Goal: Information Seeking & Learning: Learn about a topic

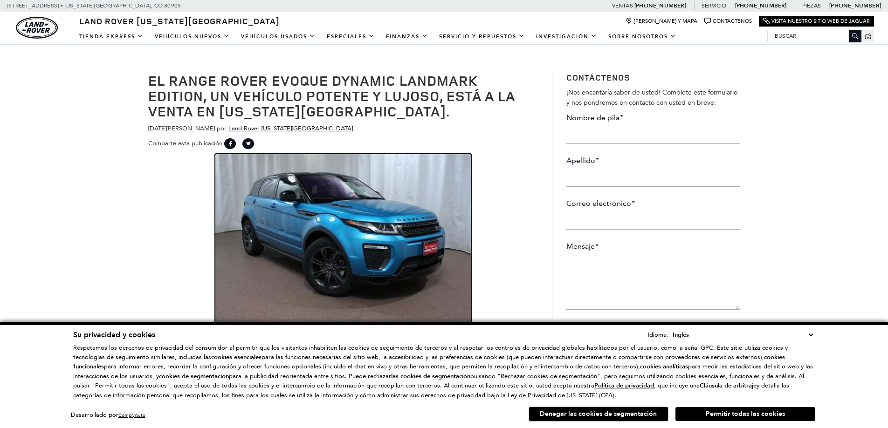
click at [288, 281] on img at bounding box center [343, 239] width 256 height 171
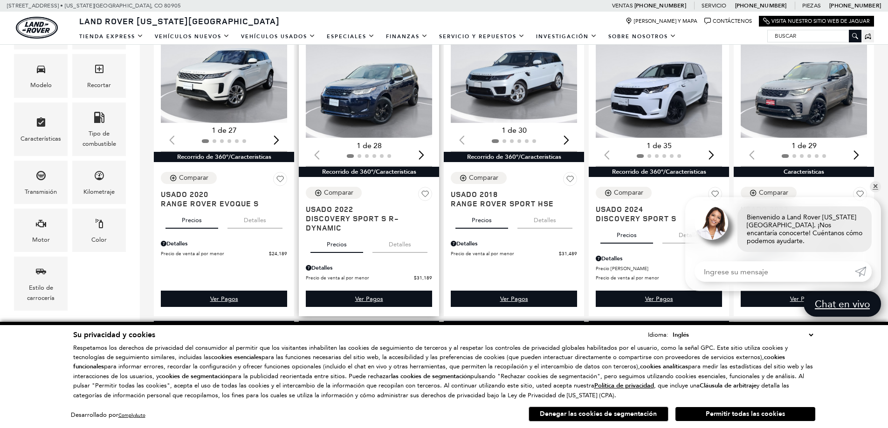
scroll to position [233, 0]
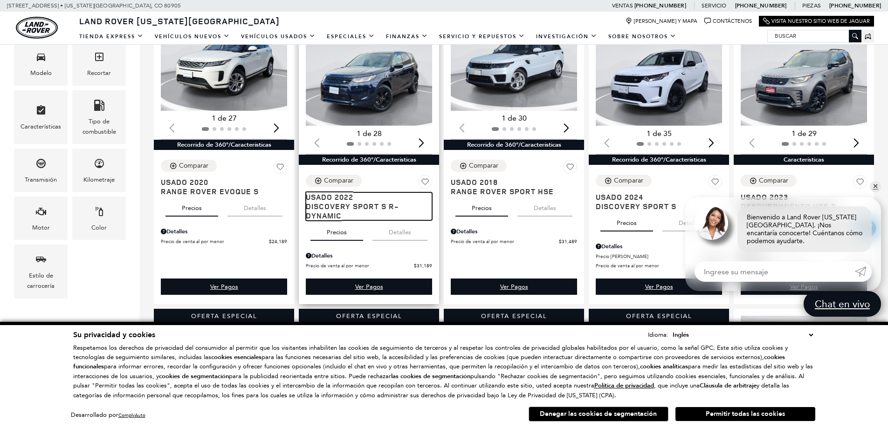
click at [326, 206] on font "Discovery Sport S R-Dynamic" at bounding box center [352, 211] width 93 height 20
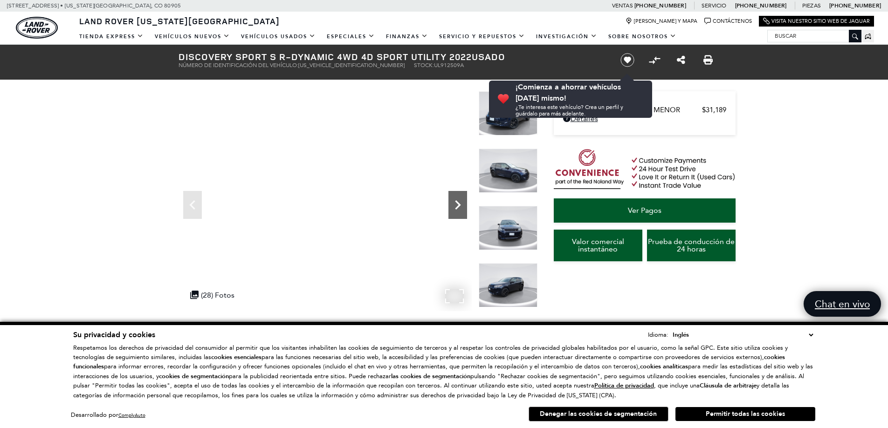
click at [458, 206] on icon "Próximo" at bounding box center [458, 204] width 6 height 9
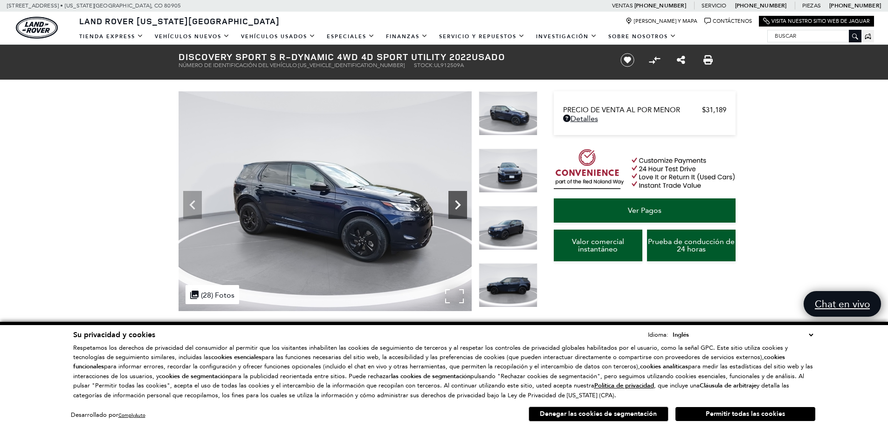
click at [458, 206] on icon "Próximo" at bounding box center [458, 204] width 6 height 9
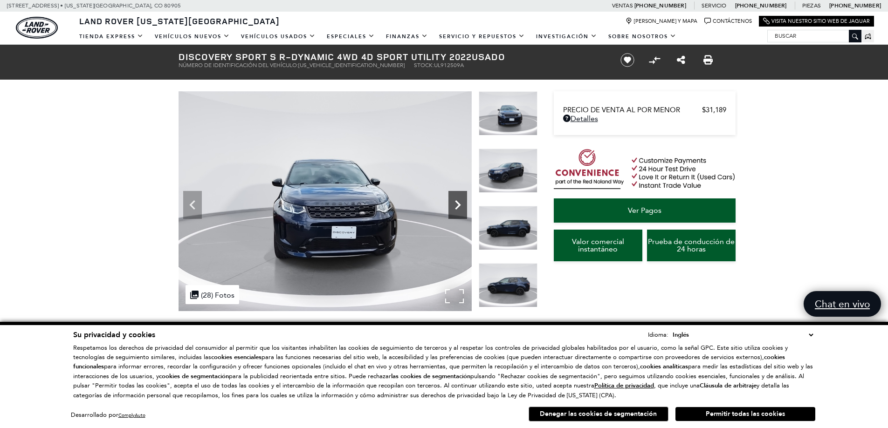
click at [458, 206] on icon "Próximo" at bounding box center [458, 204] width 6 height 9
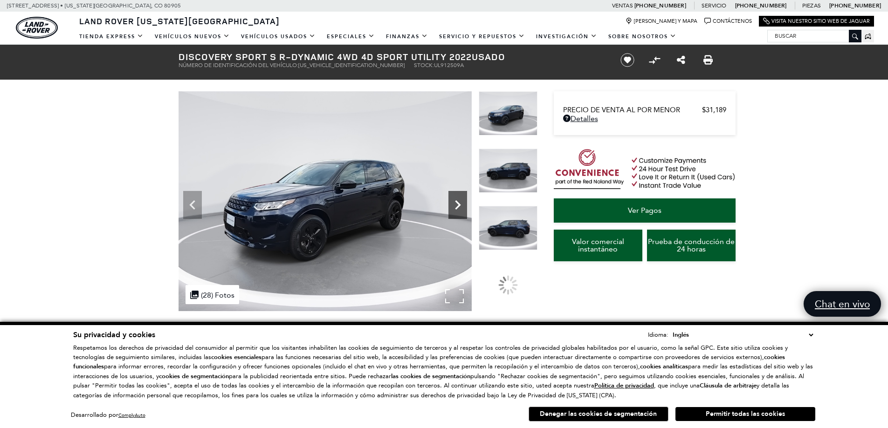
click at [458, 206] on icon "Próximo" at bounding box center [458, 204] width 6 height 9
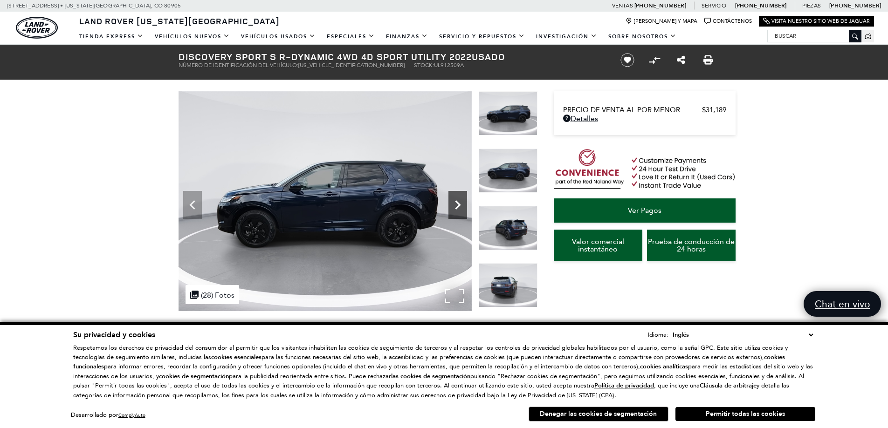
click at [458, 206] on icon "Próximo" at bounding box center [458, 204] width 6 height 9
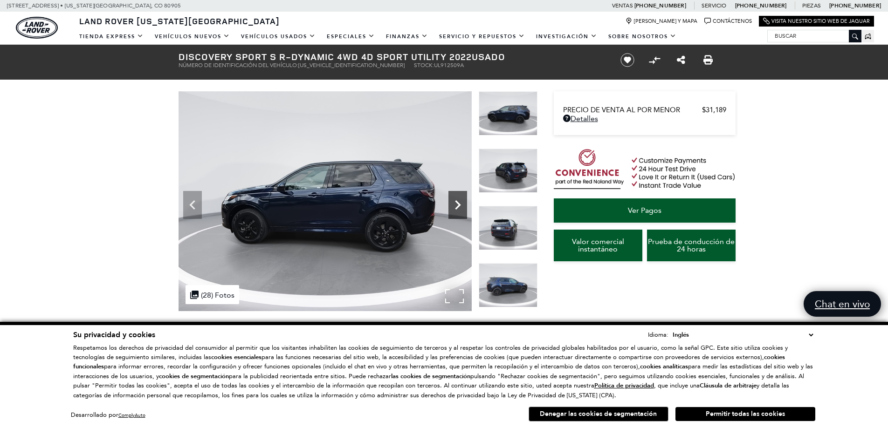
click at [458, 206] on icon "Próximo" at bounding box center [458, 204] width 6 height 9
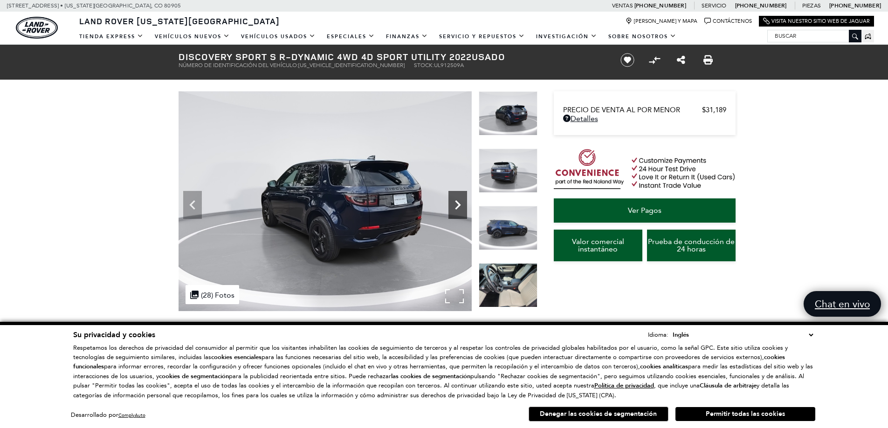
click at [458, 206] on icon "Próximo" at bounding box center [458, 204] width 6 height 9
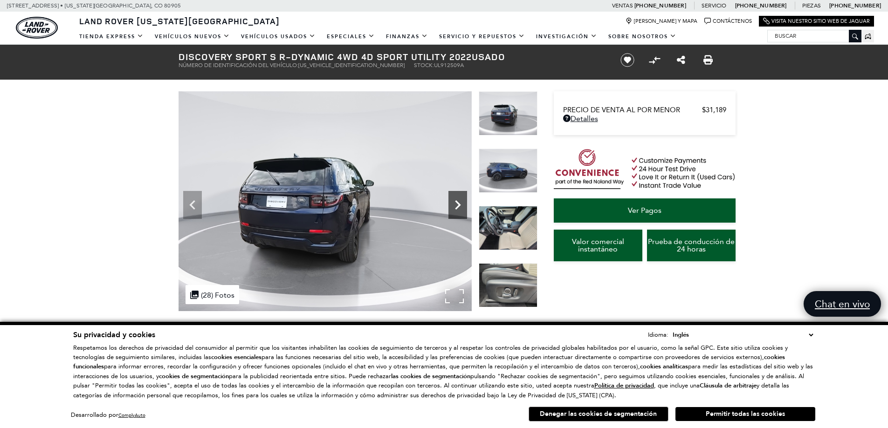
click at [458, 206] on icon "Próximo" at bounding box center [458, 204] width 6 height 9
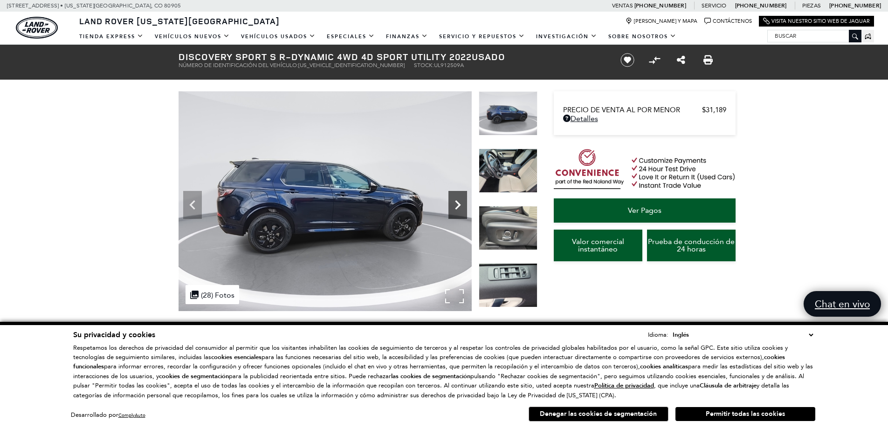
click at [458, 206] on icon "Próximo" at bounding box center [458, 204] width 6 height 9
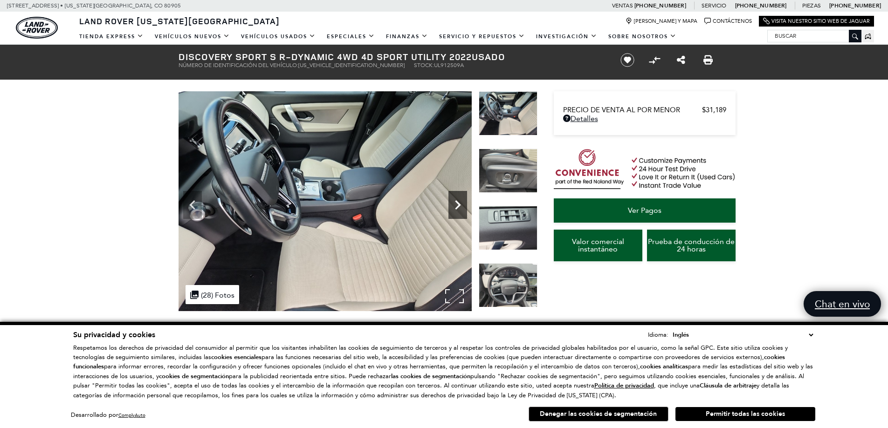
click at [458, 206] on icon "Próximo" at bounding box center [458, 204] width 6 height 9
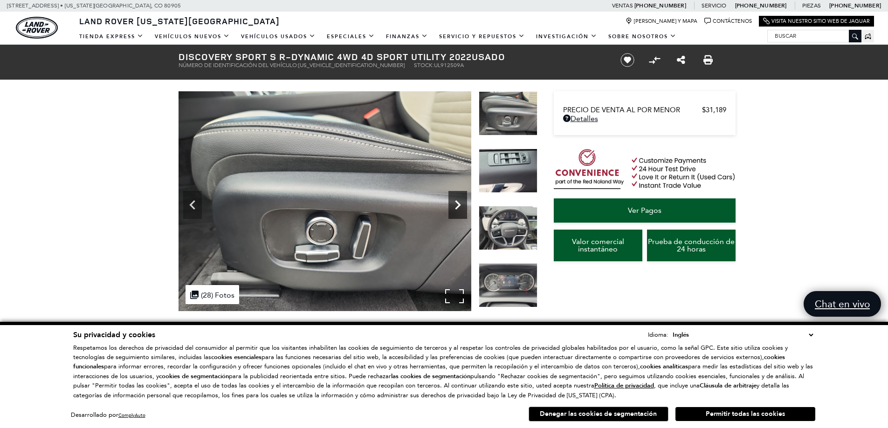
click at [451, 212] on icon "Próximo" at bounding box center [457, 205] width 19 height 19
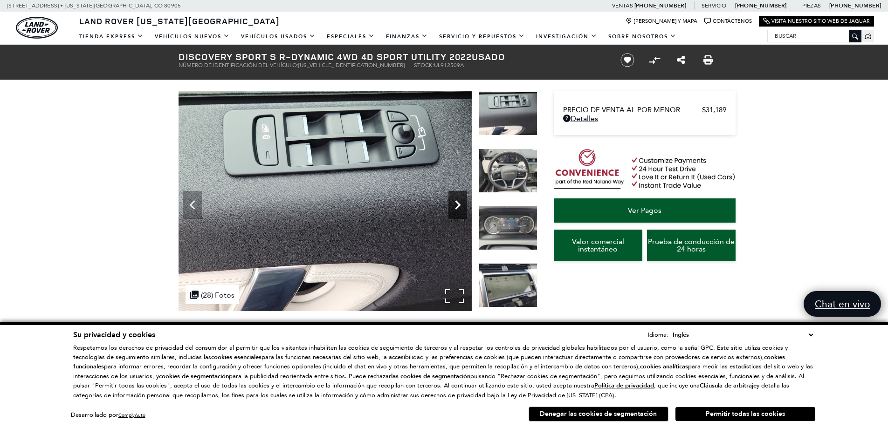
click at [451, 212] on icon "Próximo" at bounding box center [457, 205] width 19 height 19
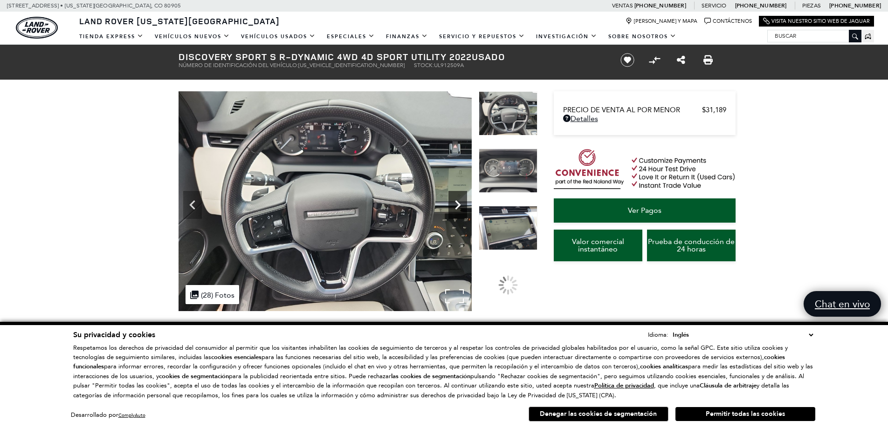
click at [451, 212] on icon "Próximo" at bounding box center [457, 205] width 19 height 19
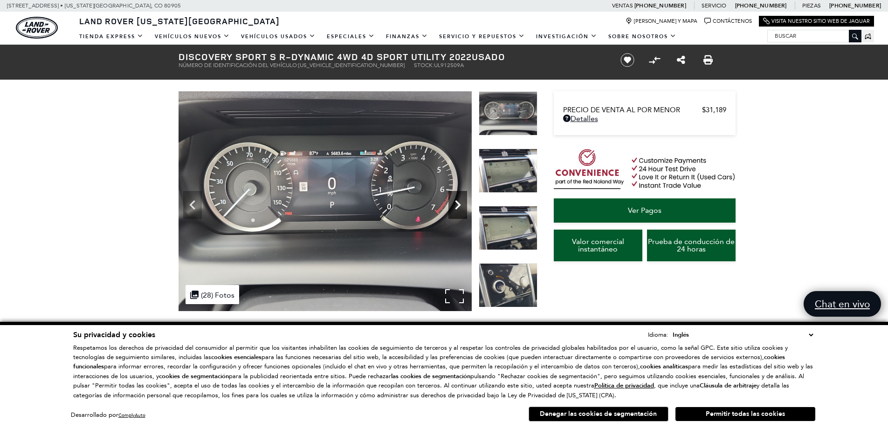
click at [451, 212] on icon "Próximo" at bounding box center [457, 205] width 19 height 19
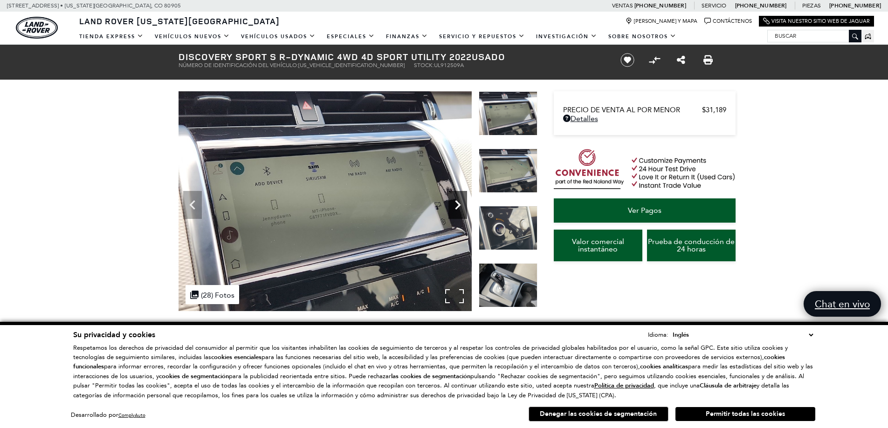
click at [451, 212] on icon "Próximo" at bounding box center [457, 205] width 19 height 19
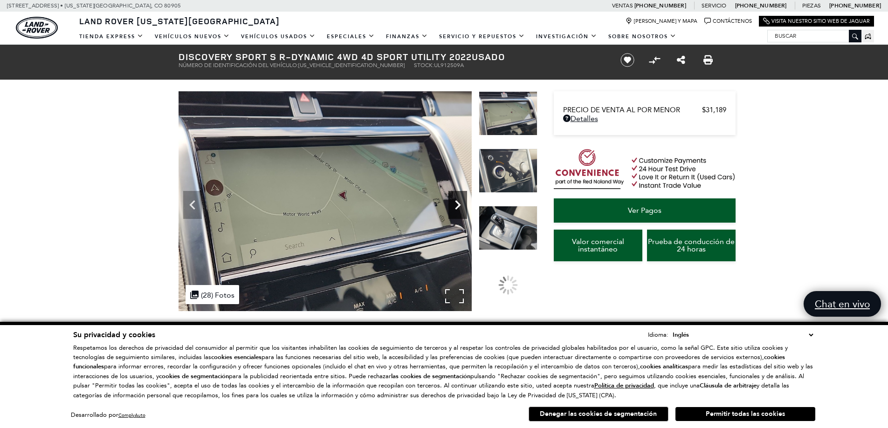
click at [451, 212] on icon "Próximo" at bounding box center [457, 205] width 19 height 19
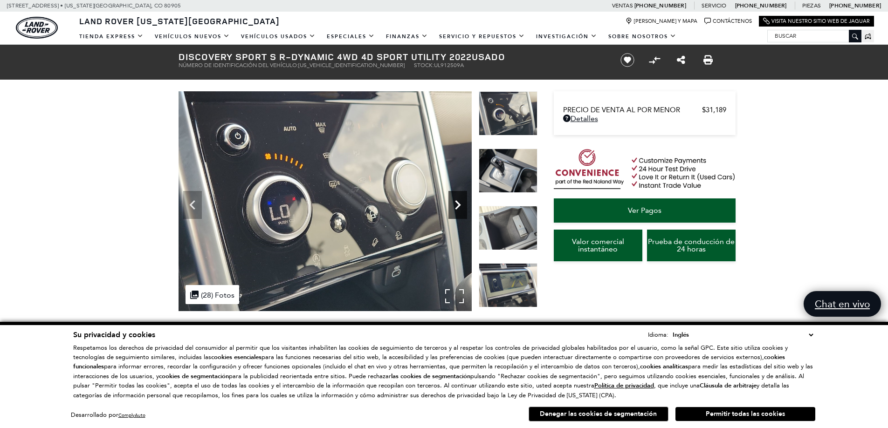
click at [451, 212] on icon "Próximo" at bounding box center [457, 205] width 19 height 19
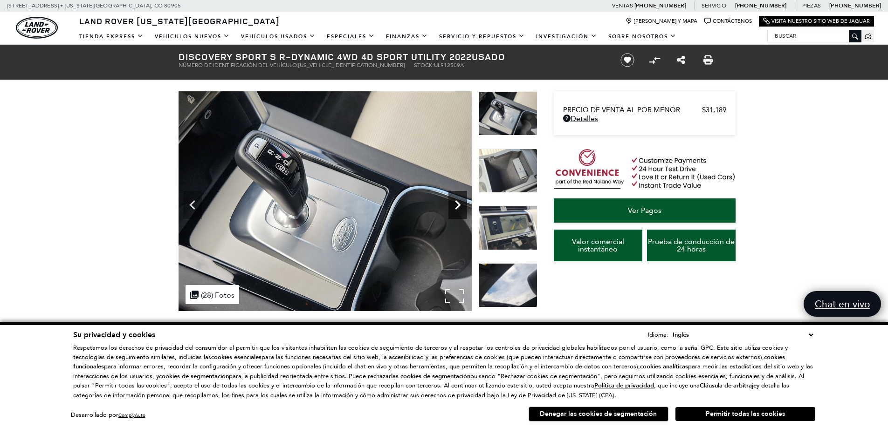
click at [451, 212] on icon "Próximo" at bounding box center [457, 205] width 19 height 19
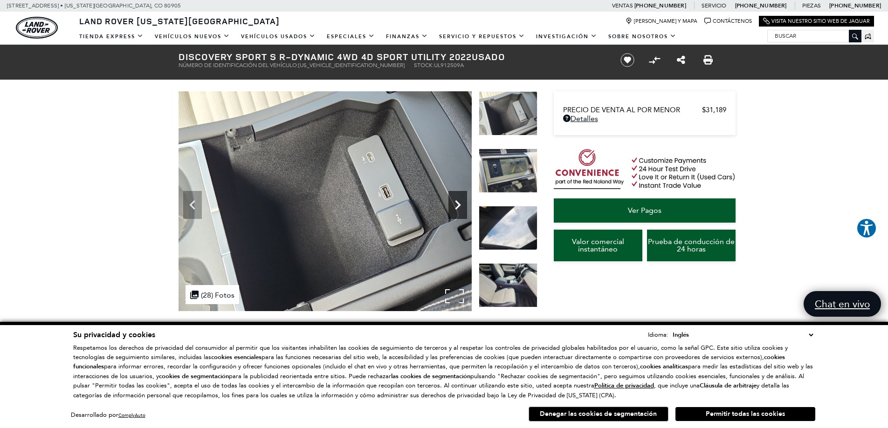
click at [454, 202] on icon "Próximo" at bounding box center [457, 205] width 19 height 19
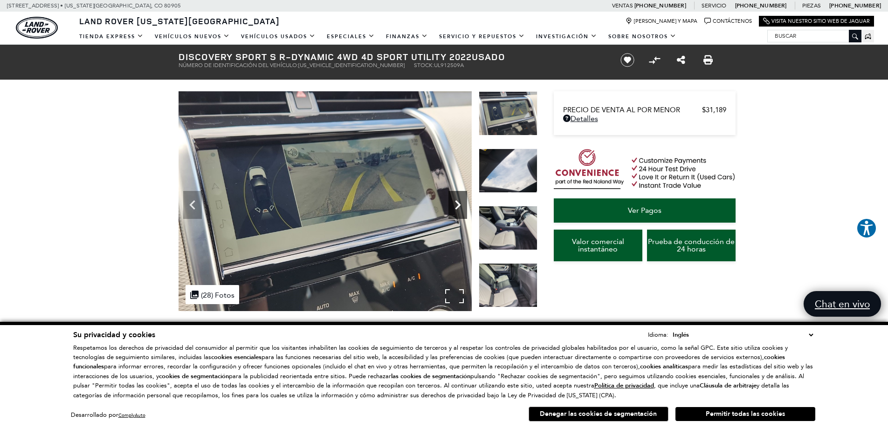
click at [453, 208] on icon "Próximo" at bounding box center [457, 205] width 19 height 19
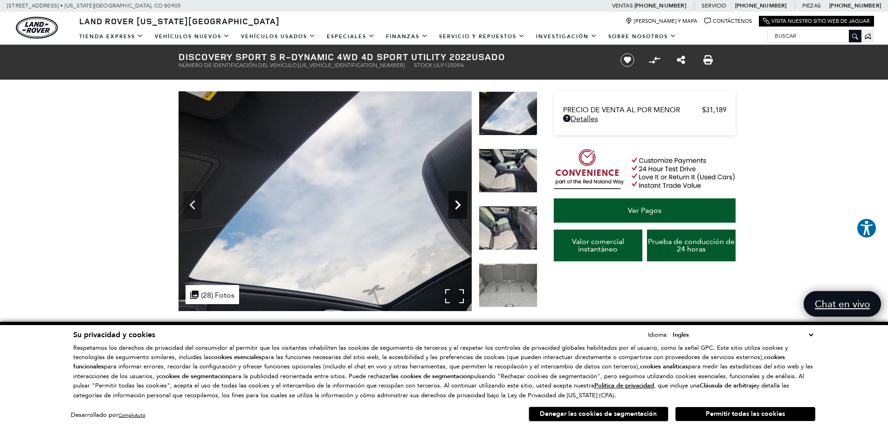
click at [452, 208] on icon "Próximo" at bounding box center [457, 205] width 19 height 19
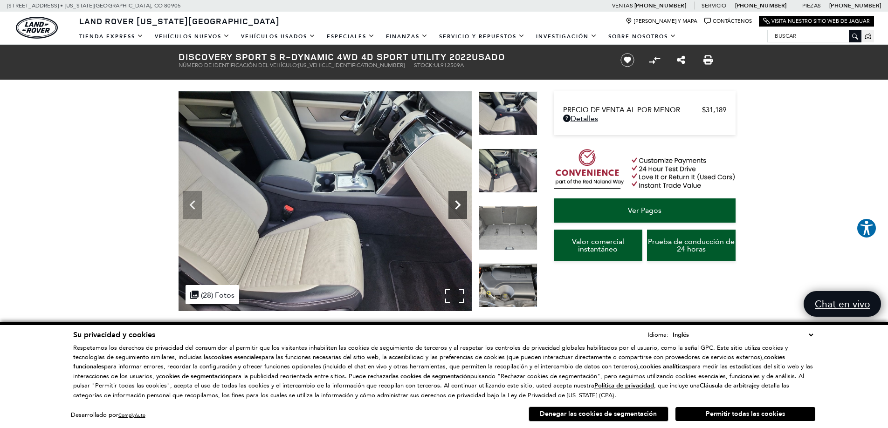
click at [452, 208] on icon "Próximo" at bounding box center [457, 205] width 19 height 19
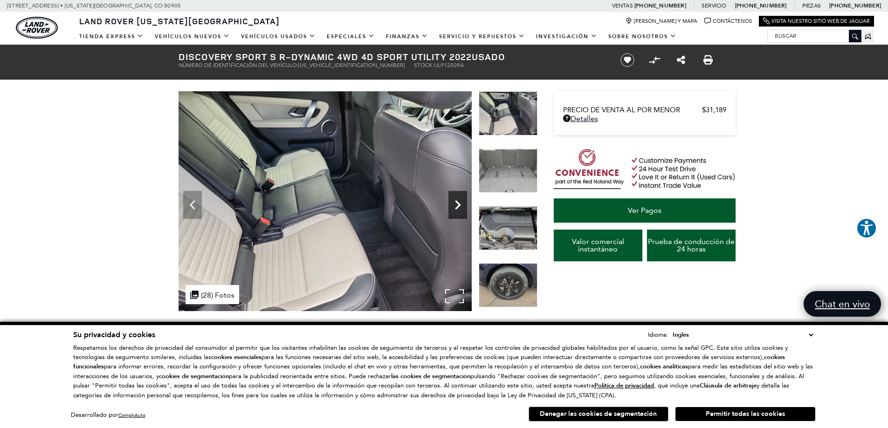
click at [452, 208] on icon "Próximo" at bounding box center [457, 205] width 19 height 19
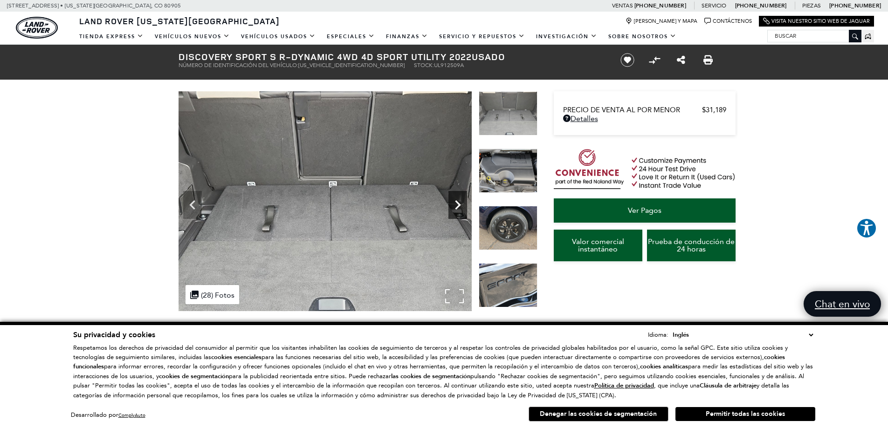
click at [452, 208] on icon "Próximo" at bounding box center [457, 205] width 19 height 19
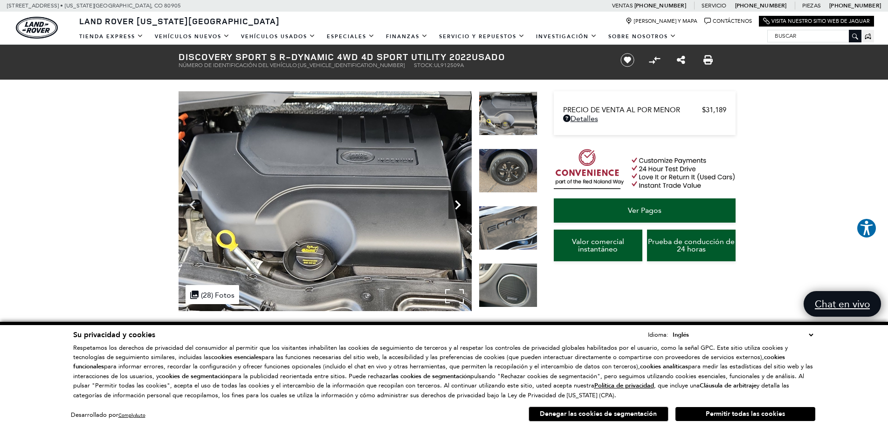
click at [451, 206] on icon "Próximo" at bounding box center [457, 205] width 19 height 19
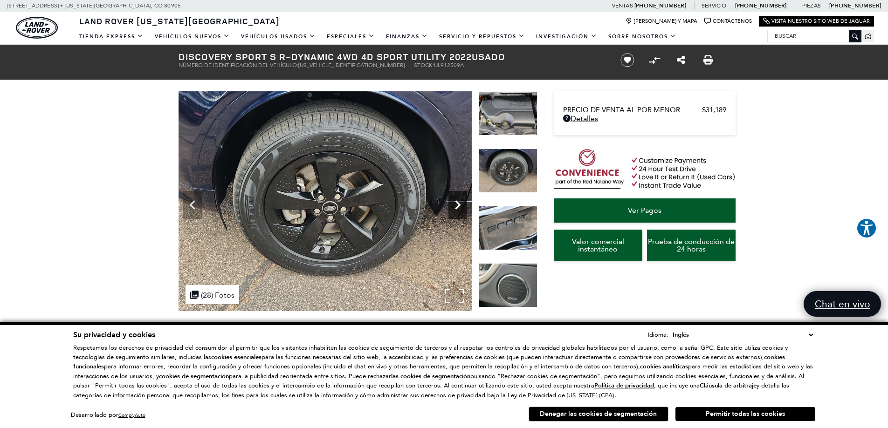
click at [456, 212] on icon "Próximo" at bounding box center [457, 205] width 19 height 19
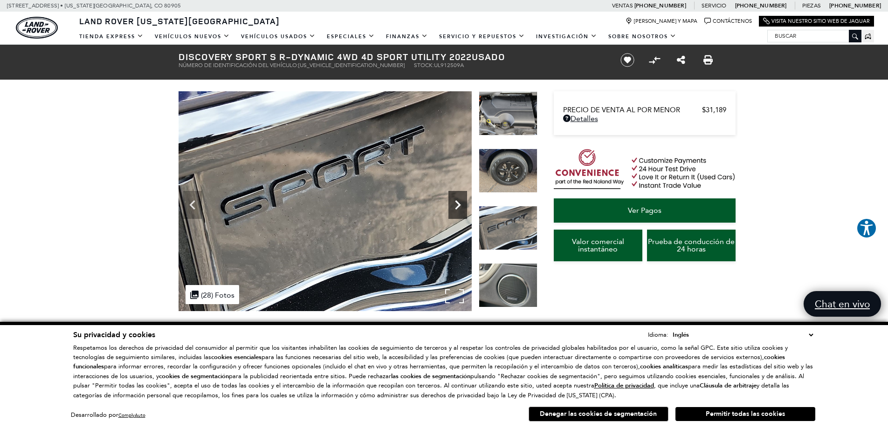
click at [456, 212] on icon "Próximo" at bounding box center [457, 205] width 19 height 19
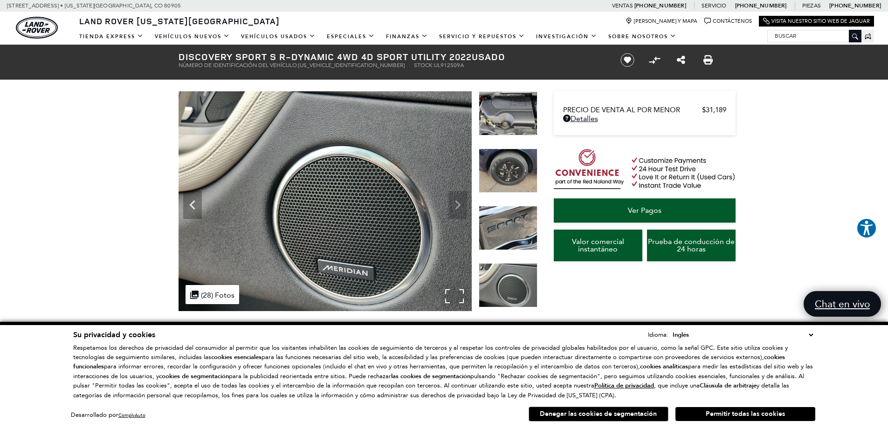
click at [456, 212] on img at bounding box center [324, 201] width 293 height 220
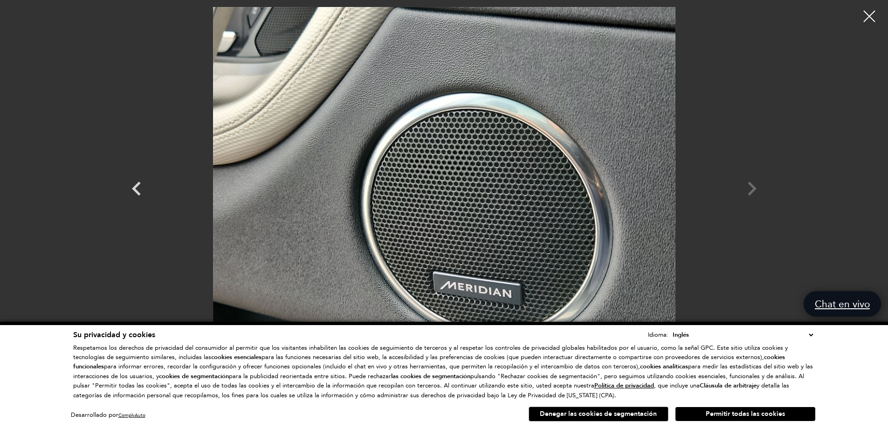
click at [750, 192] on div at bounding box center [444, 180] width 652 height 347
click at [133, 194] on icon "Anterior" at bounding box center [137, 189] width 28 height 28
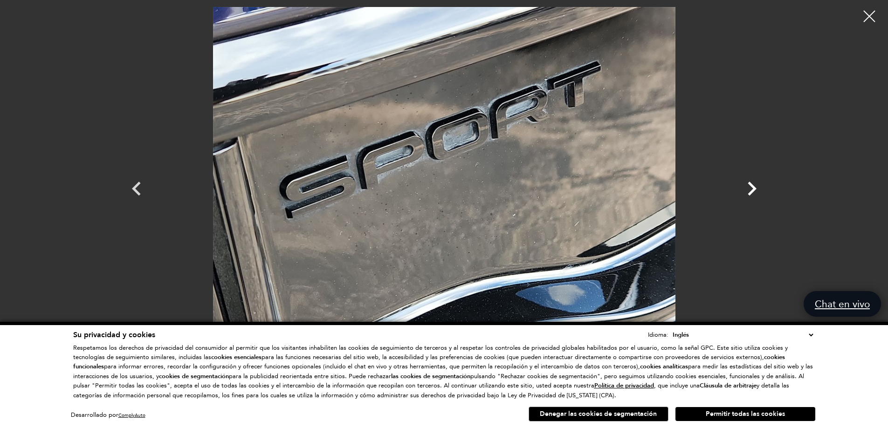
click at [752, 182] on icon "Próximo" at bounding box center [752, 189] width 28 height 28
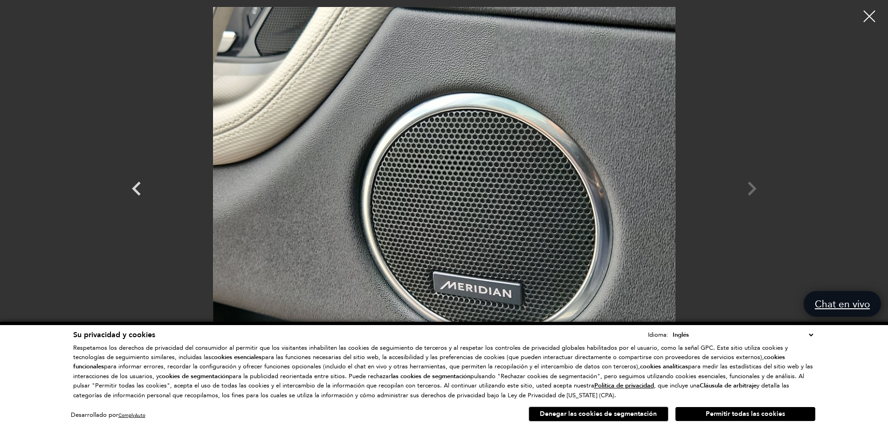
click at [752, 183] on div at bounding box center [444, 180] width 652 height 347
click at [132, 186] on icon "Anterior" at bounding box center [137, 189] width 28 height 28
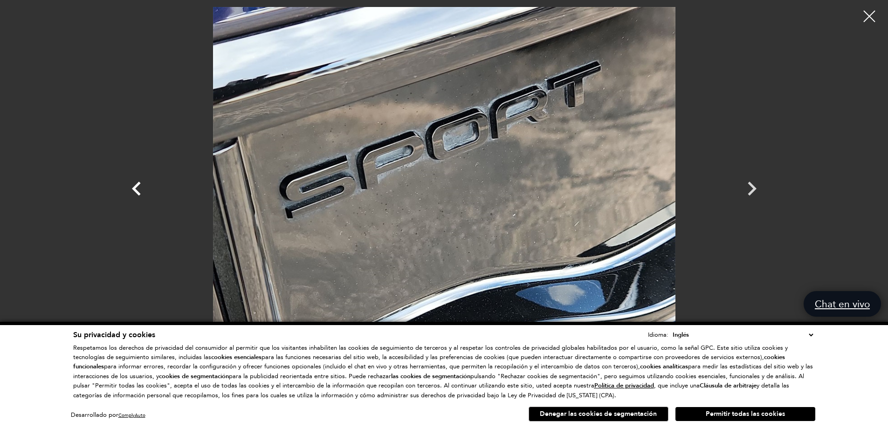
click at [132, 186] on icon "Anterior" at bounding box center [137, 189] width 28 height 28
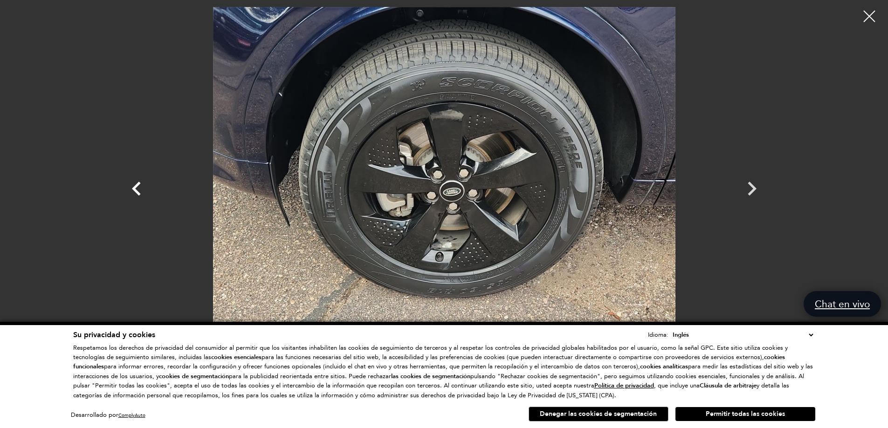
click at [132, 186] on icon "Anterior" at bounding box center [137, 189] width 28 height 28
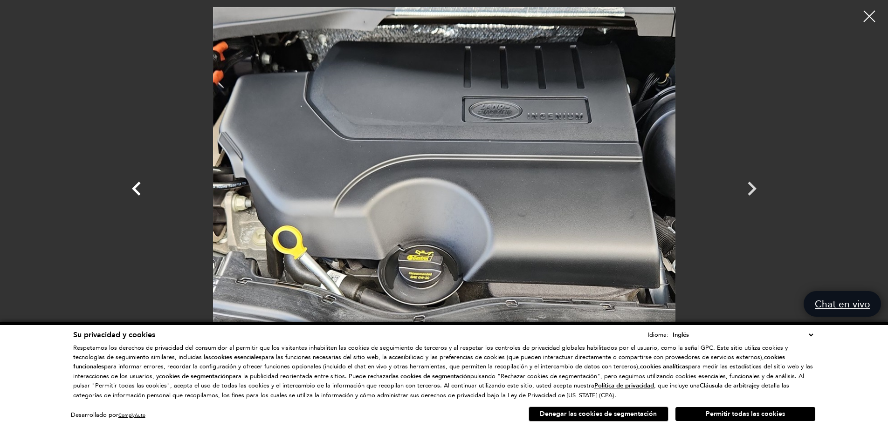
click at [132, 186] on icon "Anterior" at bounding box center [137, 189] width 28 height 28
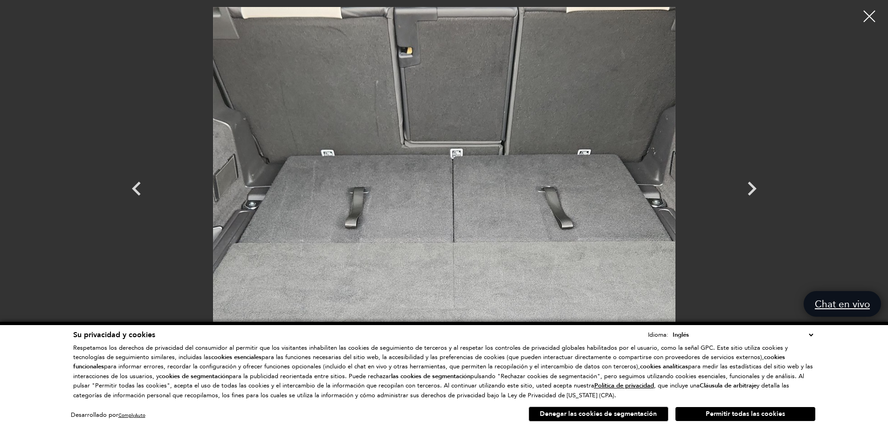
scroll to position [93, 0]
click at [748, 193] on icon "Próximo" at bounding box center [752, 189] width 28 height 28
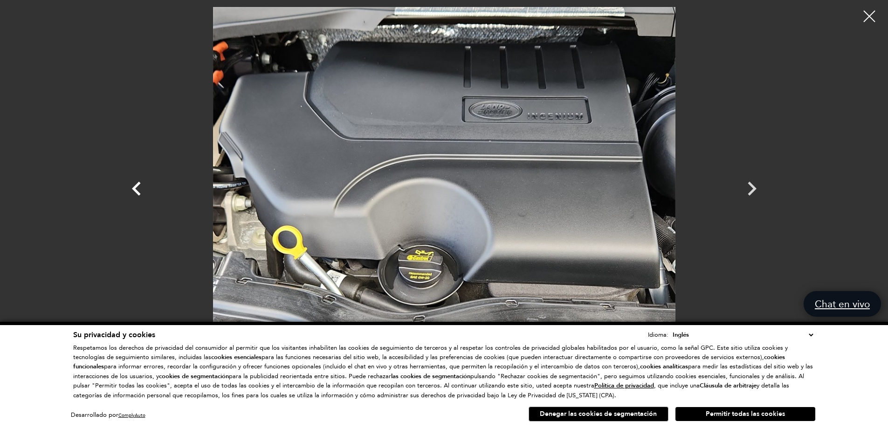
click at [131, 189] on icon "Anterior" at bounding box center [137, 189] width 28 height 28
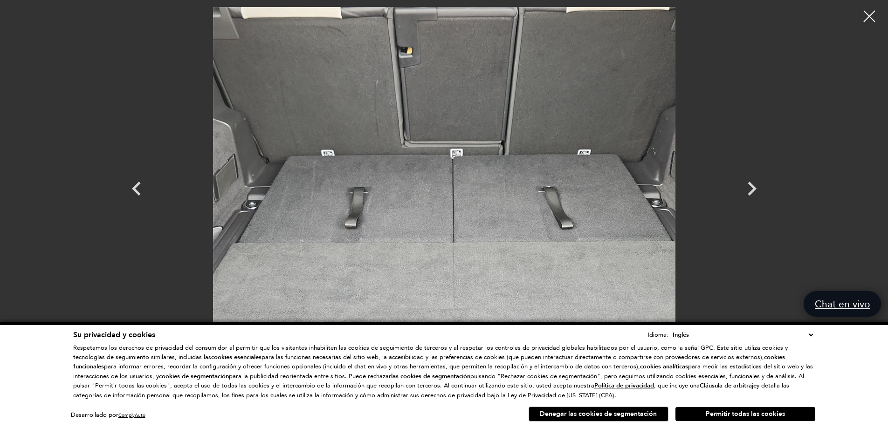
scroll to position [0, 0]
click at [748, 188] on icon "Próximo" at bounding box center [752, 189] width 28 height 28
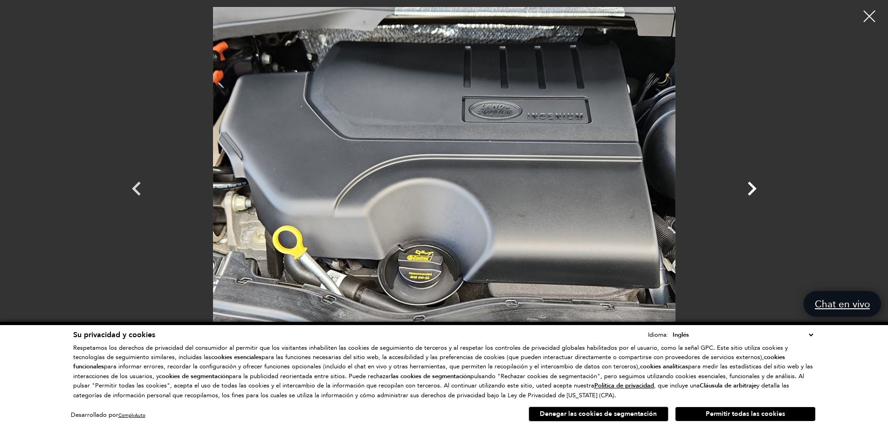
click at [752, 186] on icon "Próximo" at bounding box center [751, 189] width 9 height 14
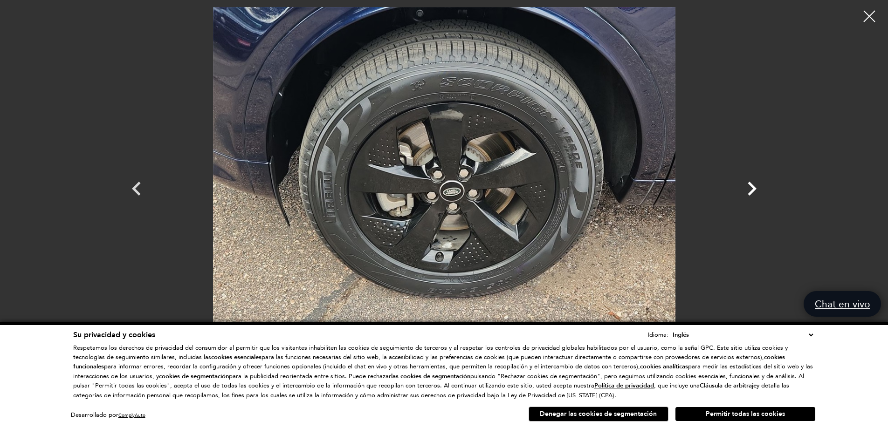
click at [752, 186] on icon "Próximo" at bounding box center [751, 189] width 9 height 14
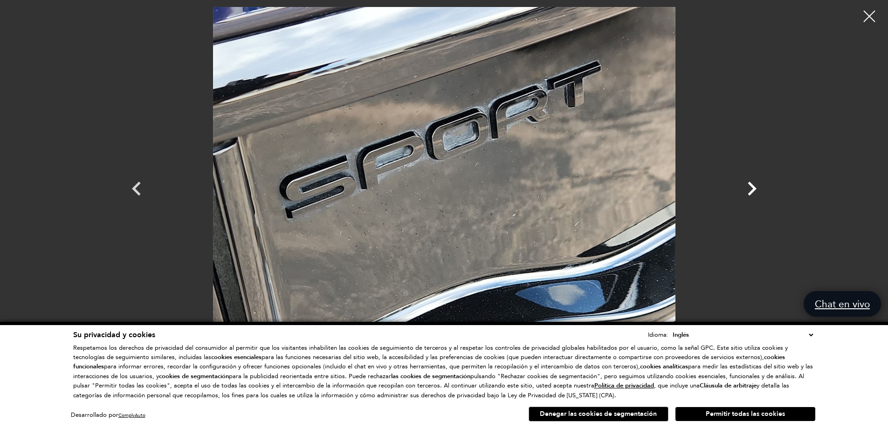
click at [746, 192] on icon "Próximo" at bounding box center [752, 189] width 28 height 28
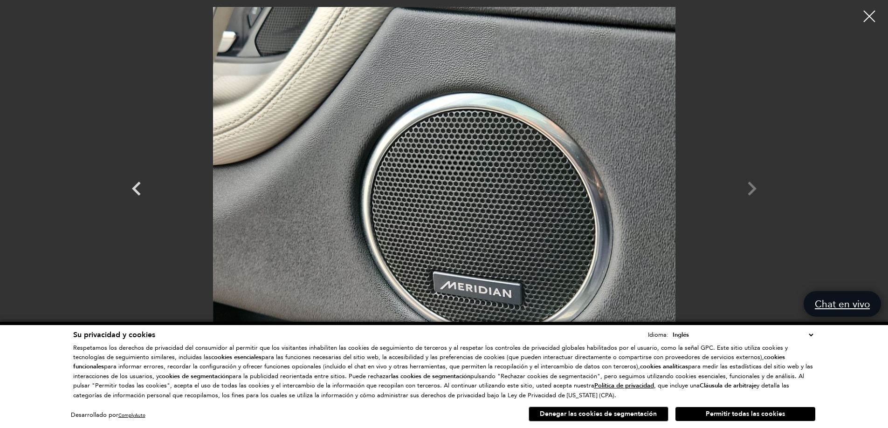
click at [746, 192] on div at bounding box center [444, 180] width 652 height 347
click at [746, 193] on div at bounding box center [444, 180] width 652 height 347
click at [141, 188] on icon "Anterior" at bounding box center [137, 189] width 28 height 28
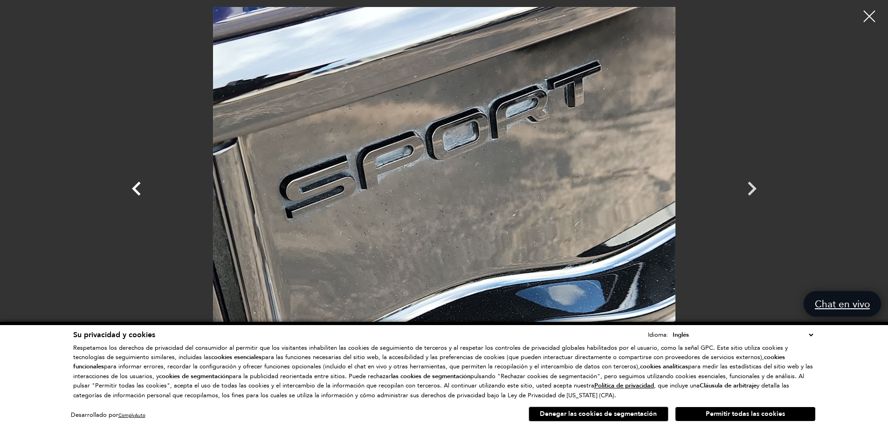
click at [146, 186] on icon "Anterior" at bounding box center [137, 189] width 28 height 28
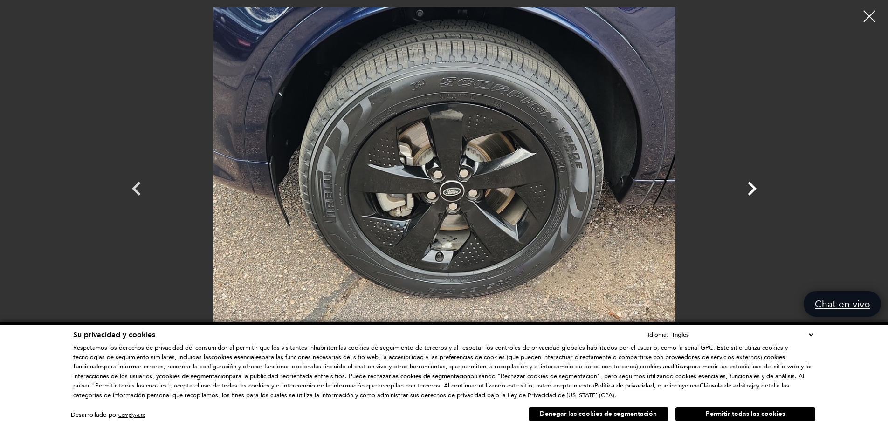
click at [757, 184] on icon "Próximo" at bounding box center [752, 189] width 28 height 28
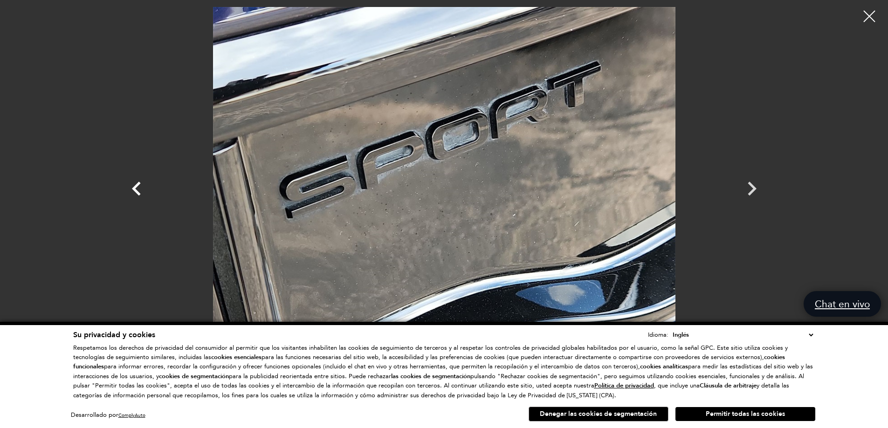
click at [129, 187] on icon "Anterior" at bounding box center [137, 189] width 28 height 28
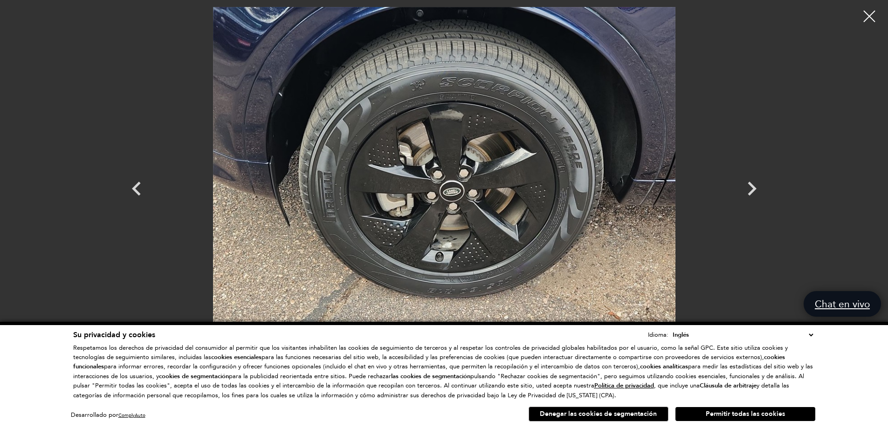
click at [446, 221] on img at bounding box center [444, 180] width 559 height 347
click at [750, 185] on icon "Próximo" at bounding box center [751, 189] width 9 height 14
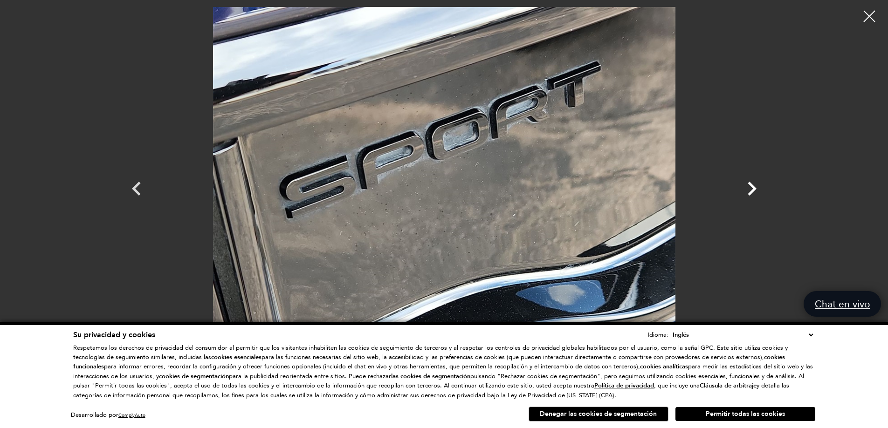
click at [750, 185] on icon "Próximo" at bounding box center [751, 189] width 9 height 14
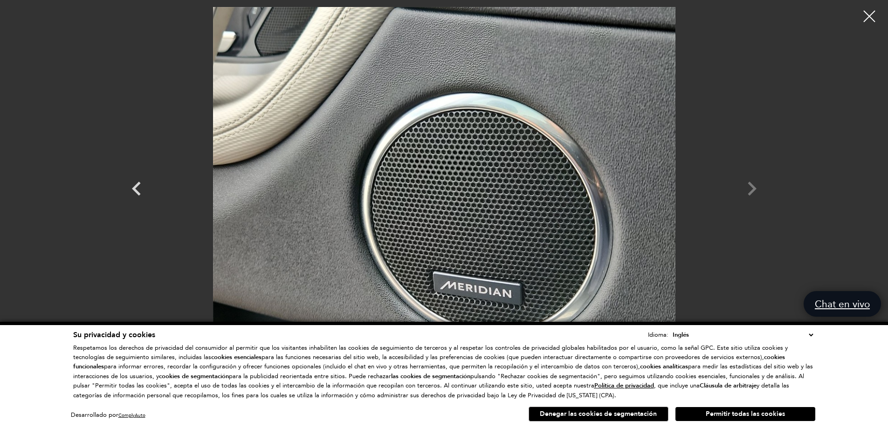
click at [750, 185] on div at bounding box center [444, 180] width 652 height 347
click at [134, 194] on icon "Anterior" at bounding box center [137, 189] width 28 height 28
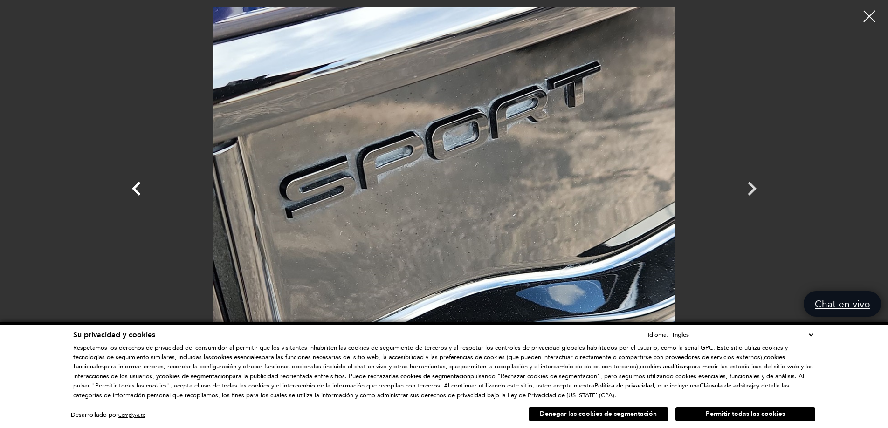
click at [126, 192] on icon "Anterior" at bounding box center [137, 189] width 28 height 28
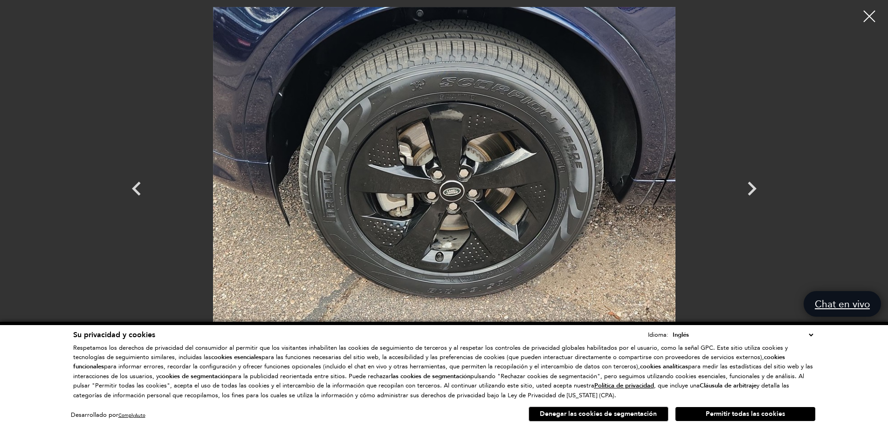
click at [426, 119] on img at bounding box center [444, 180] width 559 height 347
click at [747, 188] on icon "Próximo" at bounding box center [752, 189] width 28 height 28
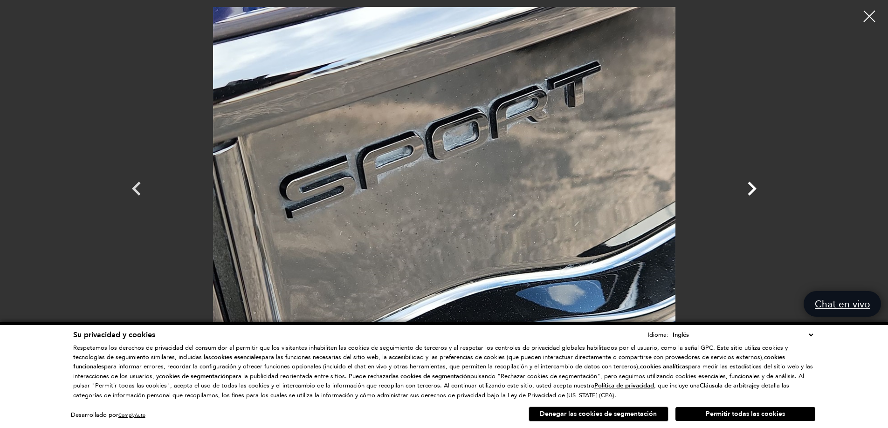
click at [747, 188] on icon "Próximo" at bounding box center [752, 189] width 28 height 28
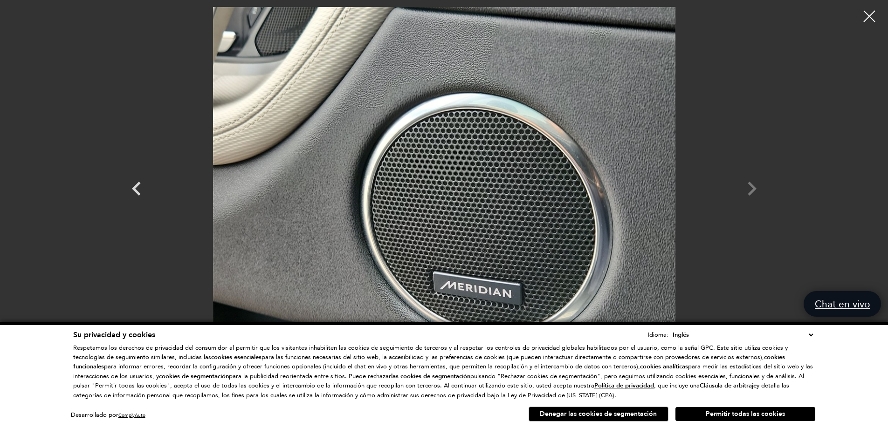
click at [747, 188] on div at bounding box center [444, 180] width 652 height 347
click at [866, 10] on div at bounding box center [869, 16] width 25 height 25
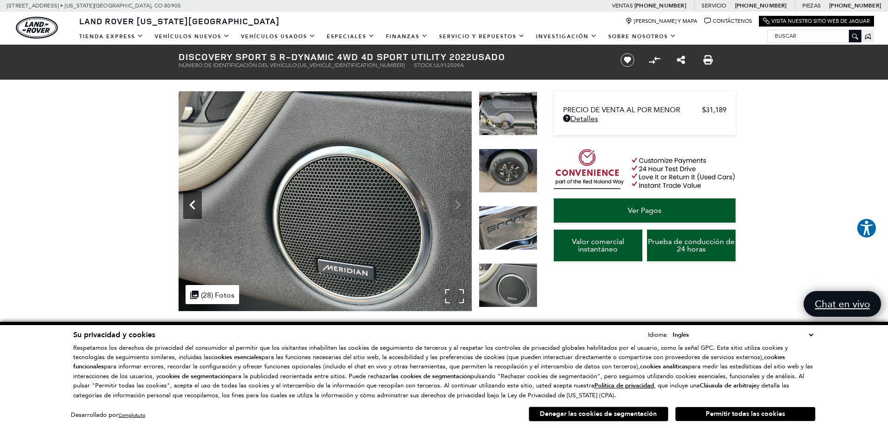
click at [191, 208] on icon "Anterior" at bounding box center [192, 205] width 19 height 19
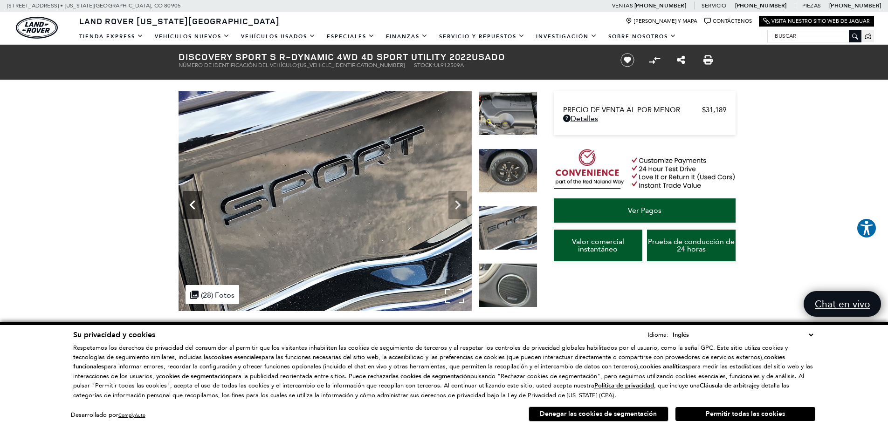
click at [191, 208] on icon "Anterior" at bounding box center [192, 205] width 19 height 19
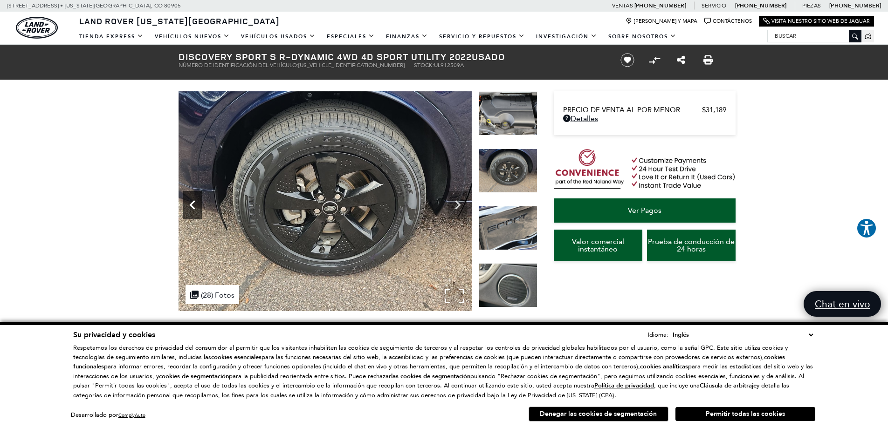
click at [191, 208] on icon "Anterior" at bounding box center [192, 205] width 19 height 19
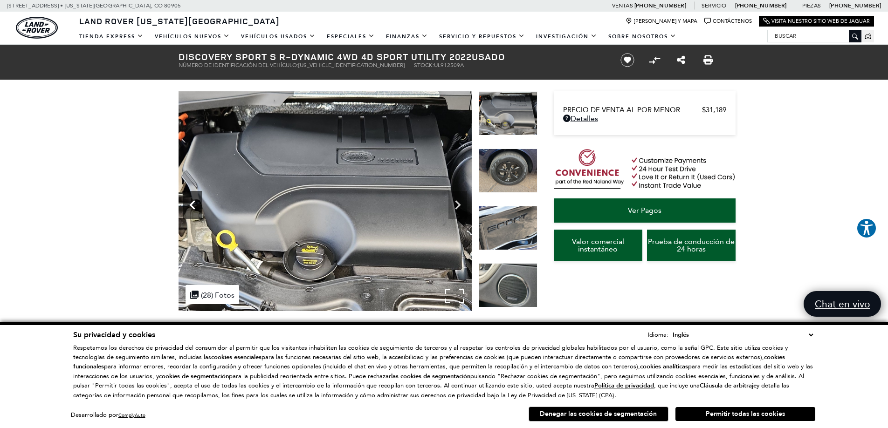
click at [191, 208] on icon "Anterior" at bounding box center [192, 205] width 19 height 19
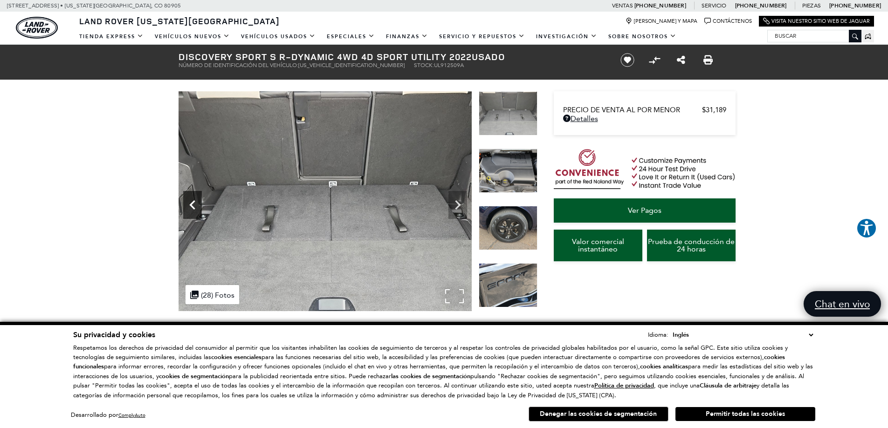
click at [191, 208] on icon "Anterior" at bounding box center [192, 205] width 19 height 19
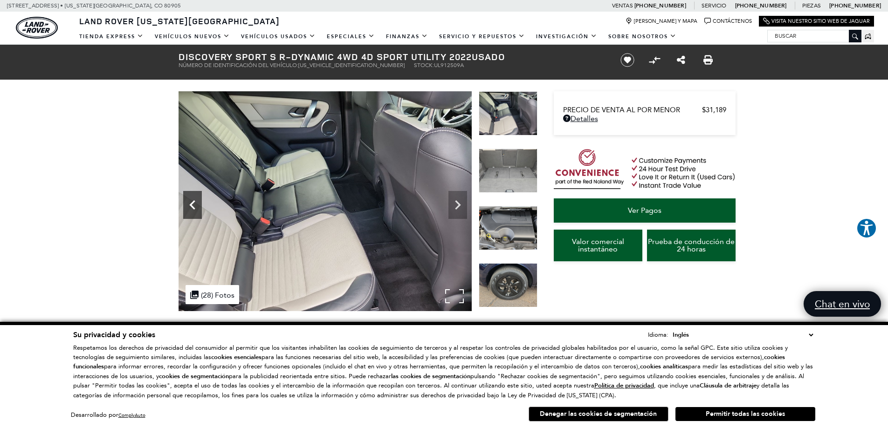
click at [191, 208] on icon "Anterior" at bounding box center [192, 205] width 19 height 19
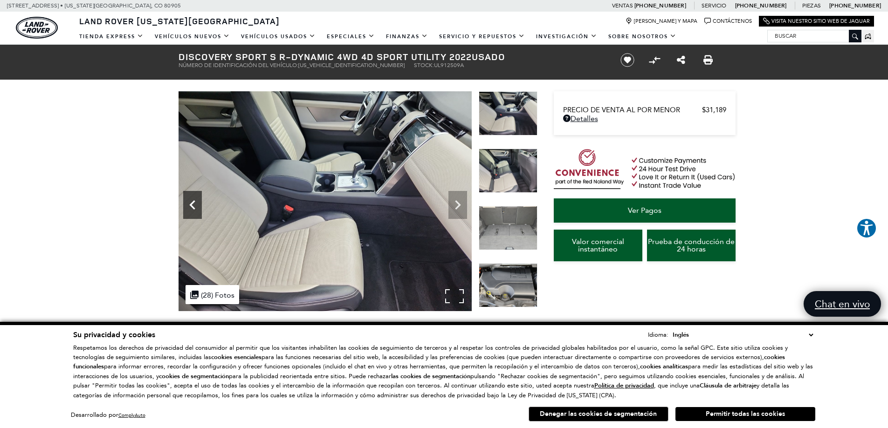
click at [191, 208] on icon "Anterior" at bounding box center [192, 205] width 19 height 19
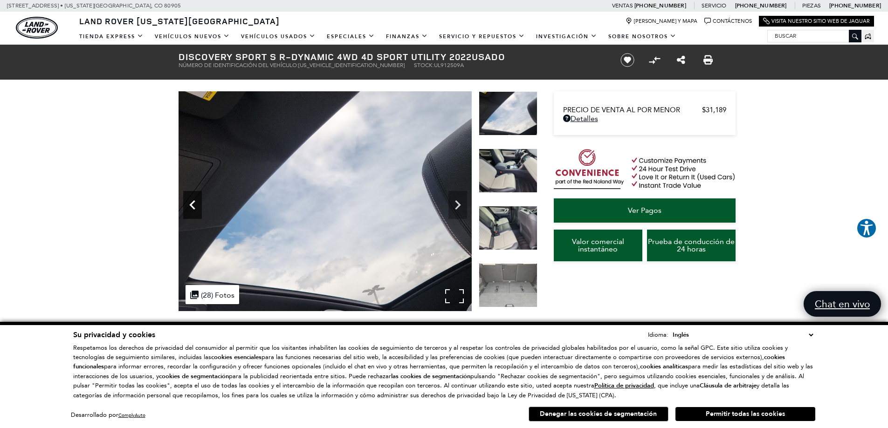
click at [191, 208] on icon "Anterior" at bounding box center [192, 205] width 19 height 19
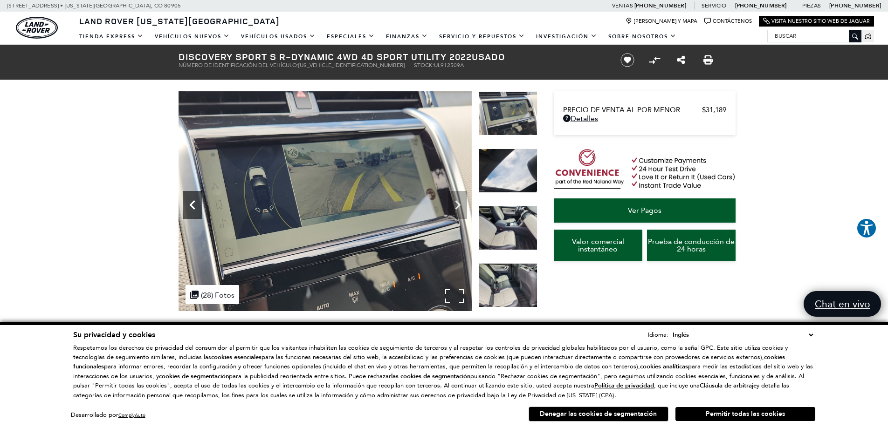
click at [191, 208] on icon "Anterior" at bounding box center [192, 205] width 19 height 19
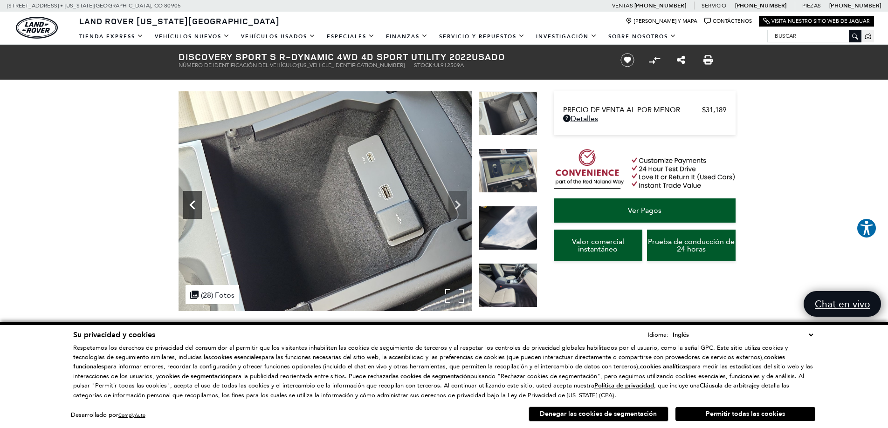
click at [191, 208] on icon "Anterior" at bounding box center [192, 205] width 19 height 19
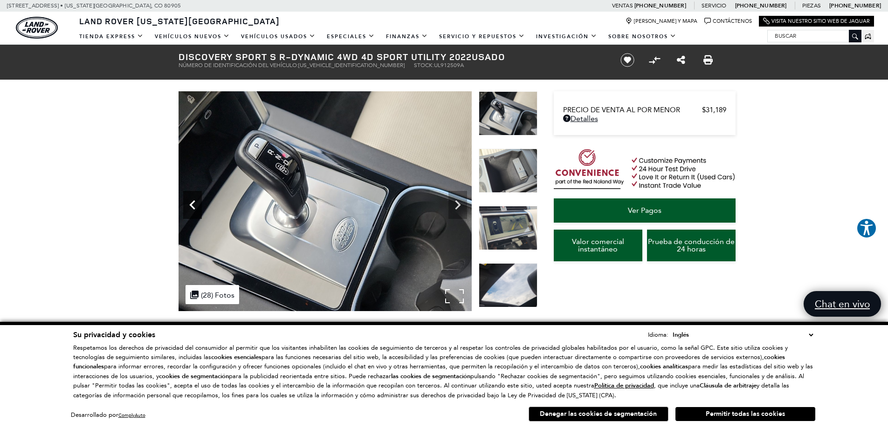
click at [191, 208] on icon "Anterior" at bounding box center [192, 205] width 19 height 19
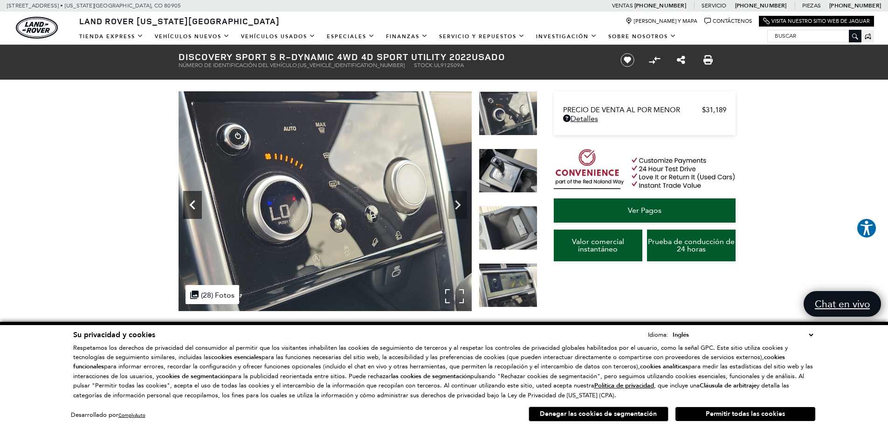
click at [191, 208] on icon "Anterior" at bounding box center [192, 205] width 19 height 19
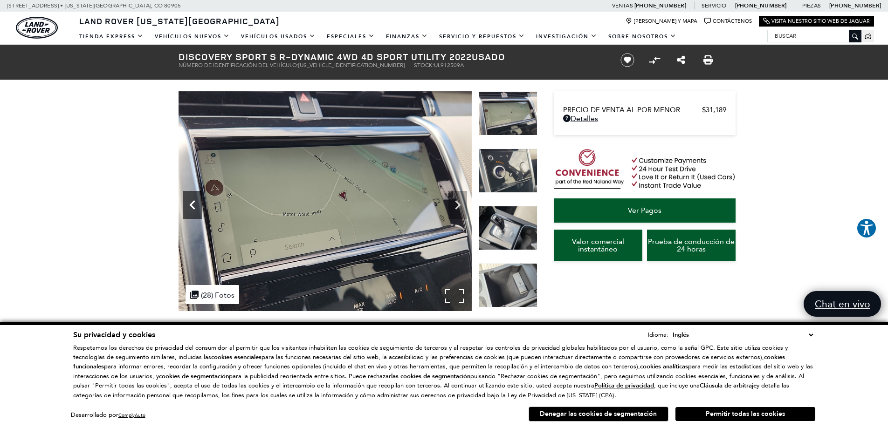
click at [192, 206] on icon "Anterior" at bounding box center [192, 204] width 6 height 9
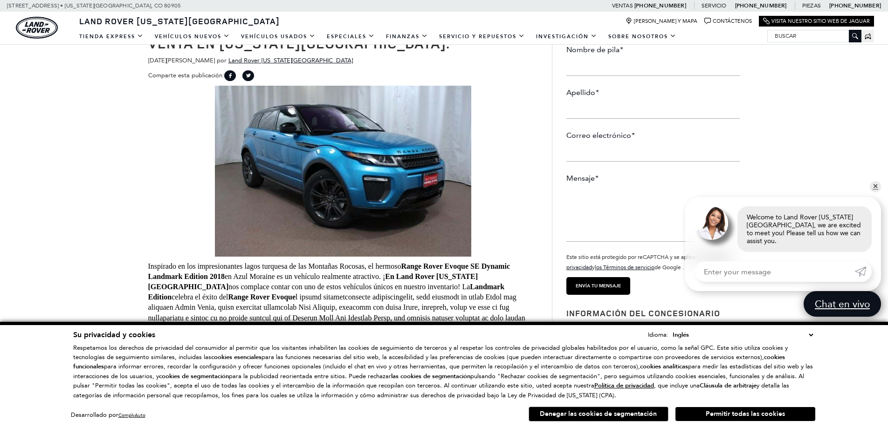
scroll to position [186, 0]
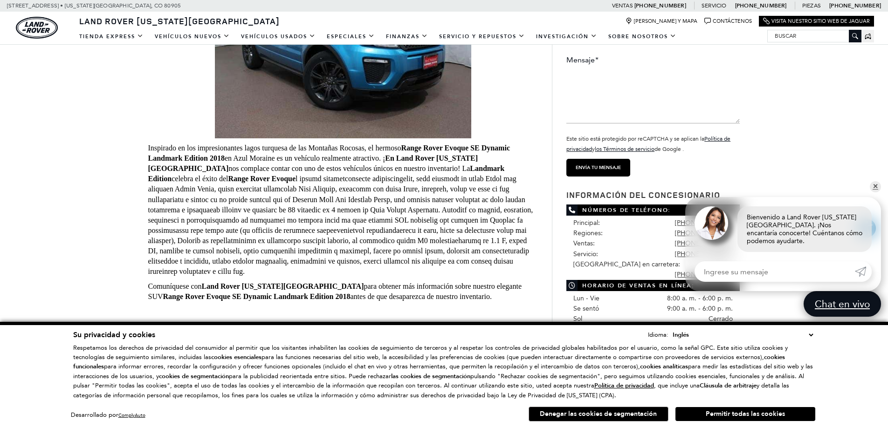
click at [176, 249] on font at bounding box center [340, 225] width 385 height 101
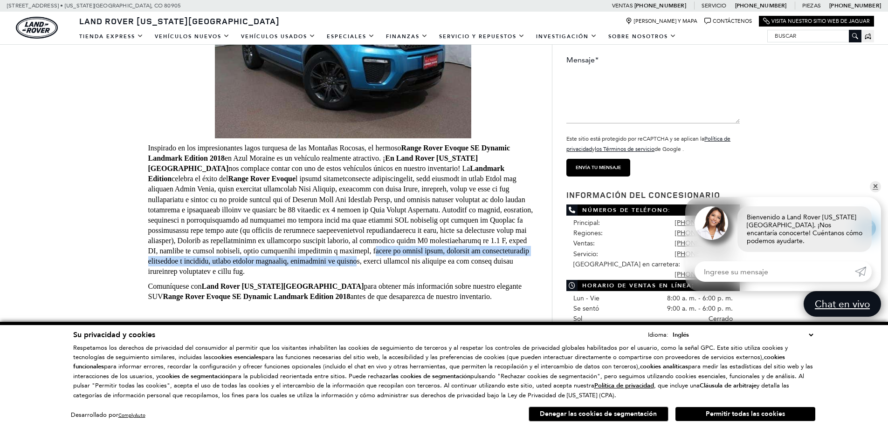
drag, startPoint x: 176, startPoint y: 249, endPoint x: 527, endPoint y: 255, distance: 351.4
click at [527, 255] on p "Inspirado en los impresionantes lagos turquesa de las Montañas Rocosas, el herm…" at bounding box center [343, 210] width 390 height 134
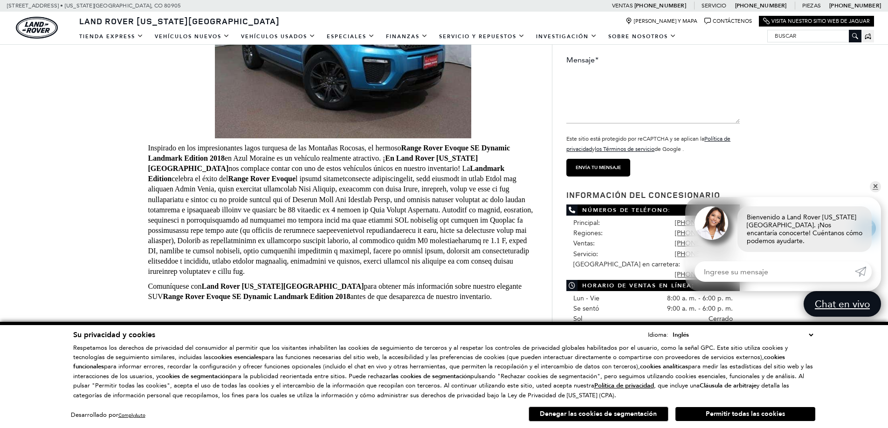
click at [411, 263] on p "Inspirado en los impresionantes lagos turquesa de las Montañas Rocosas, el herm…" at bounding box center [343, 210] width 390 height 134
drag, startPoint x: 354, startPoint y: 243, endPoint x: 416, endPoint y: 261, distance: 64.7
click at [416, 261] on p "Inspirado en los impresionantes lagos turquesa de las Montañas Rocosas, el herm…" at bounding box center [343, 210] width 390 height 134
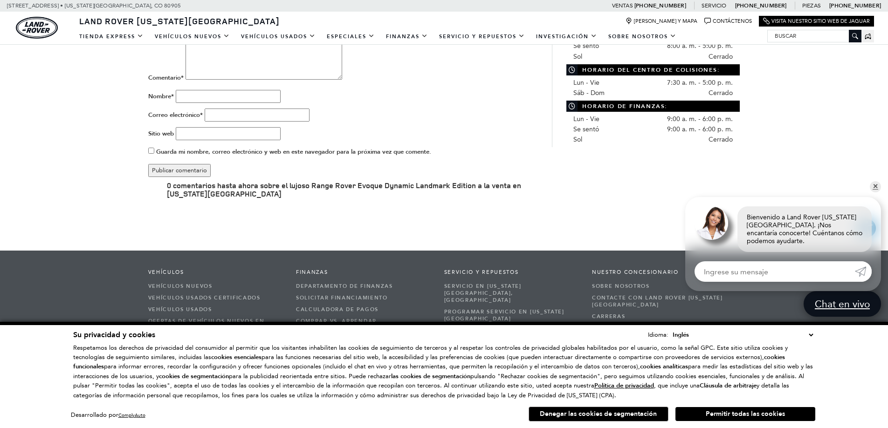
scroll to position [318, 0]
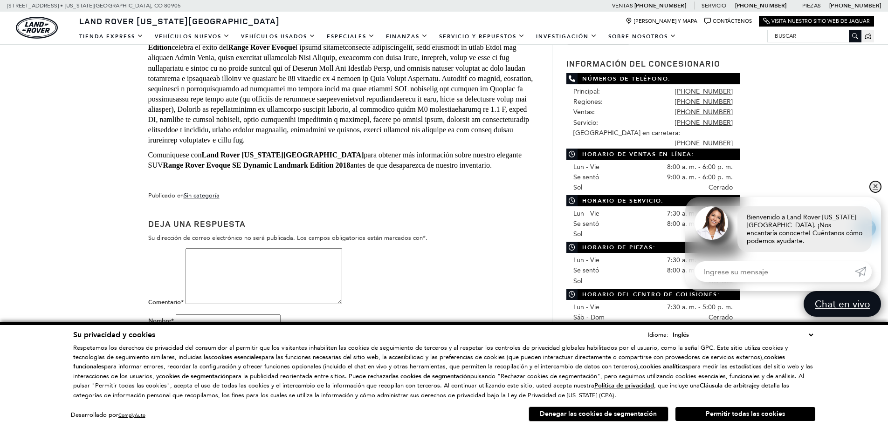
click at [875, 191] on font "✕" at bounding box center [875, 186] width 6 height 9
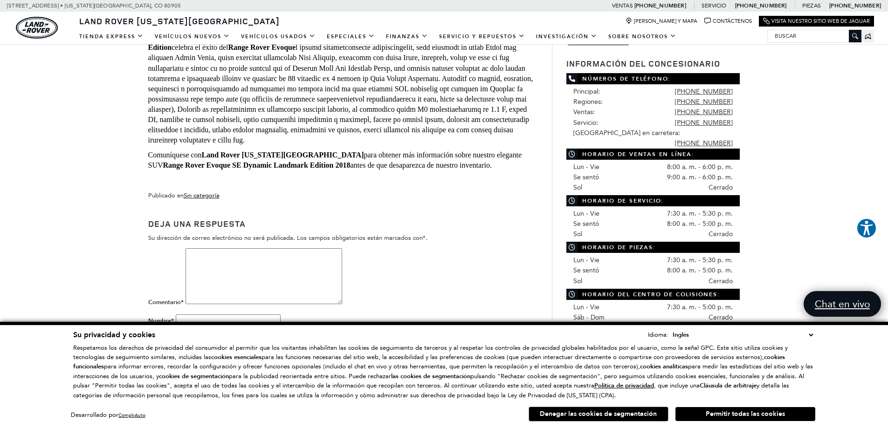
drag, startPoint x: 353, startPoint y: 108, endPoint x: 438, endPoint y: 135, distance: 89.0
click at [438, 135] on p "Inspirado en los impresionantes lagos turquesa de las Montañas Rocosas, el herm…" at bounding box center [343, 79] width 390 height 134
click at [443, 196] on div "El Range Rover Evoque Dynamic Landmark Edition, un vehículo potente y lujoso, e…" at bounding box center [343, 84] width 390 height 686
click at [352, 110] on font at bounding box center [340, 93] width 385 height 101
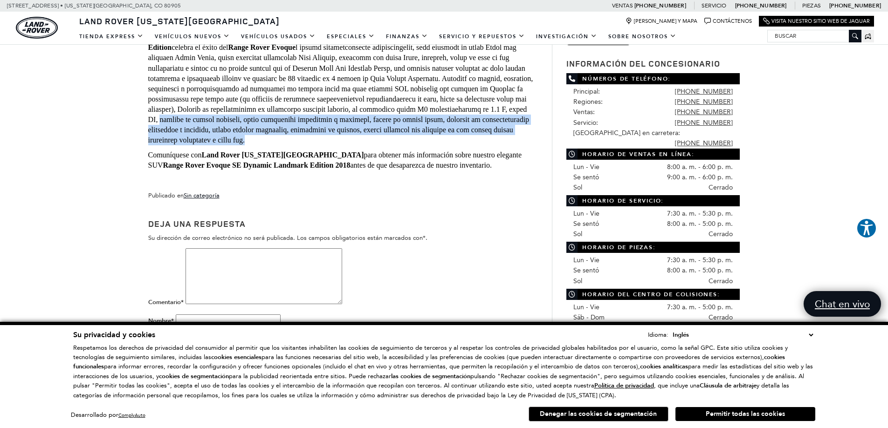
drag, startPoint x: 352, startPoint y: 110, endPoint x: 413, endPoint y: 135, distance: 66.5
click at [413, 135] on p "Inspirado en los impresionantes lagos turquesa de las Montañas Rocosas, el herm…" at bounding box center [343, 79] width 390 height 134
copy div "seguros de ruedas cromados, faros antiniebla delanteros y traseros, cámara de m…"
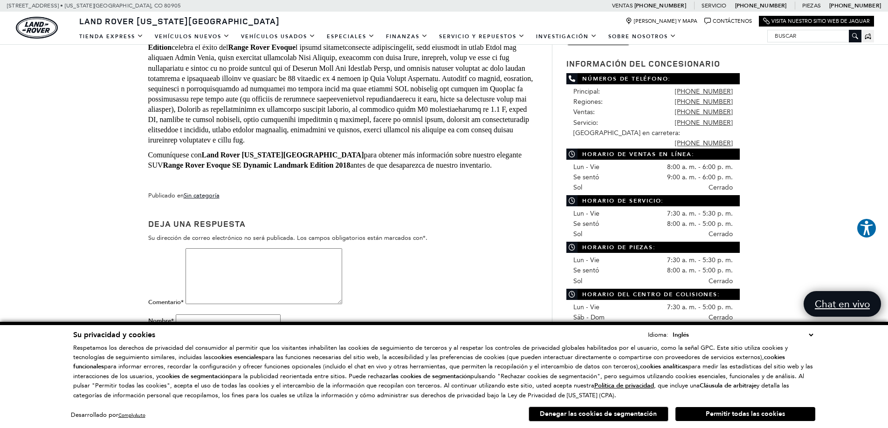
drag, startPoint x: 401, startPoint y: 112, endPoint x: 362, endPoint y: 193, distance: 90.0
click at [362, 193] on div "El Range Rover Evoque Dynamic Landmark Edition, un vehículo potente y lujoso, e…" at bounding box center [343, 84] width 390 height 686
drag, startPoint x: 353, startPoint y: 113, endPoint x: 421, endPoint y: 130, distance: 70.3
click at [421, 130] on p "Inspirado en los impresionantes lagos turquesa de las Montañas Rocosas, el herm…" at bounding box center [343, 79] width 390 height 134
drag, startPoint x: 393, startPoint y: 116, endPoint x: 361, endPoint y: 134, distance: 37.2
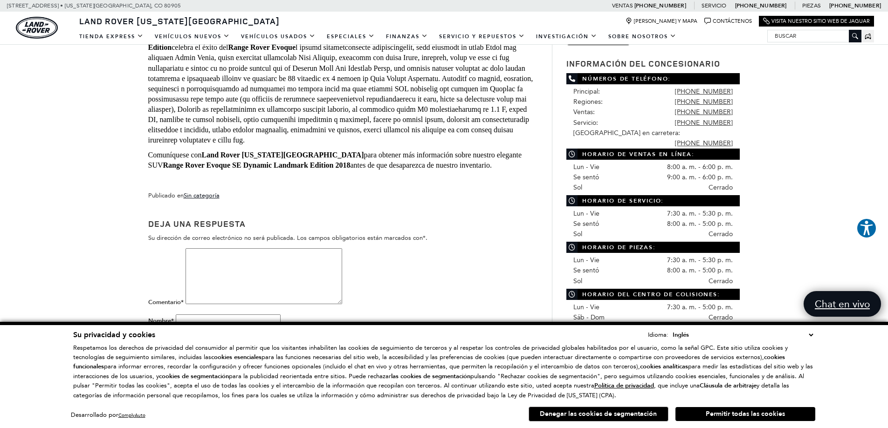
click at [361, 134] on p "Inspirado en los impresionantes lagos turquesa de las Montañas Rocosas, el herm…" at bounding box center [343, 79] width 390 height 134
drag, startPoint x: 354, startPoint y: 110, endPoint x: 425, endPoint y: 135, distance: 76.2
click at [427, 135] on p "Inspirado en los impresionantes lagos turquesa de las Montañas Rocosas, el herm…" at bounding box center [343, 79] width 390 height 134
copy font "seguros de ruedas cromados, faros antiniebla delanteros y traseros, cámara de m…"
drag, startPoint x: 372, startPoint y: 122, endPoint x: 347, endPoint y: 136, distance: 28.2
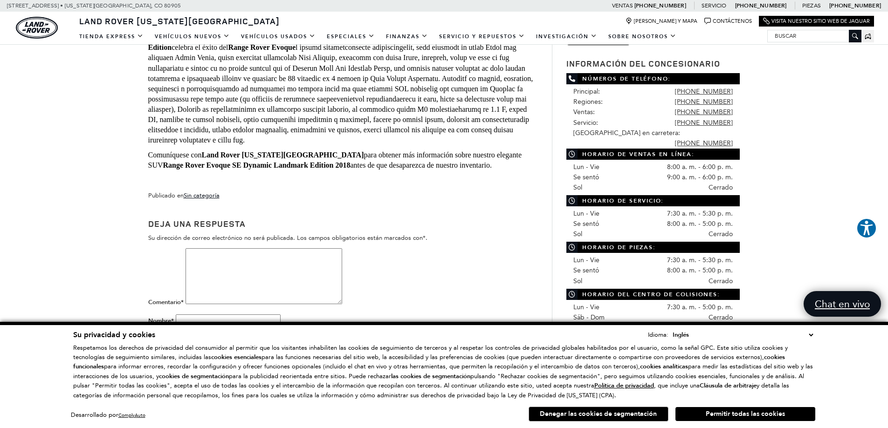
click at [347, 136] on div "Inspirado en los impresionantes lagos turquesa de las Montañas Rocosas, el herm…" at bounding box center [343, 11] width 390 height 350
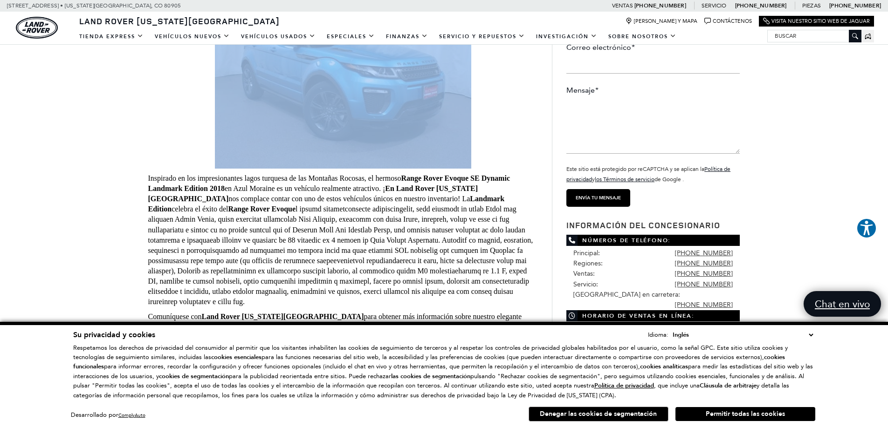
scroll to position [140, 0]
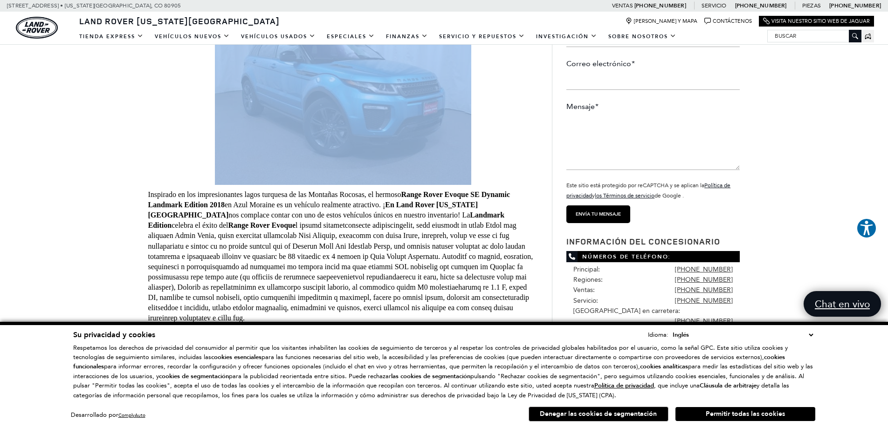
drag, startPoint x: 147, startPoint y: 147, endPoint x: 452, endPoint y: 175, distance: 305.6
click at [452, 175] on div "El Range Rover Evoque Dynamic Landmark Edition, un vehículo potente y lujoso, e…" at bounding box center [343, 262] width 404 height 686
